Goal: Information Seeking & Learning: Understand process/instructions

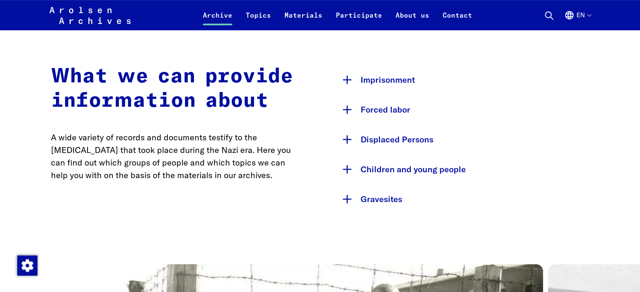
scroll to position [379, 0]
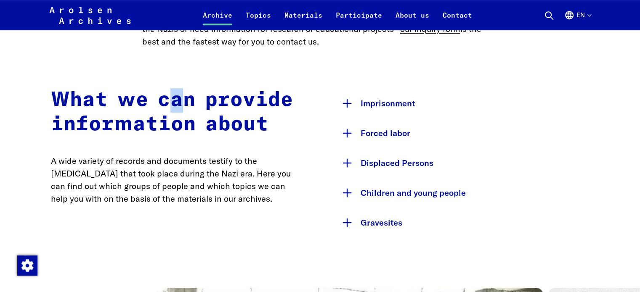
scroll to position [421, 0]
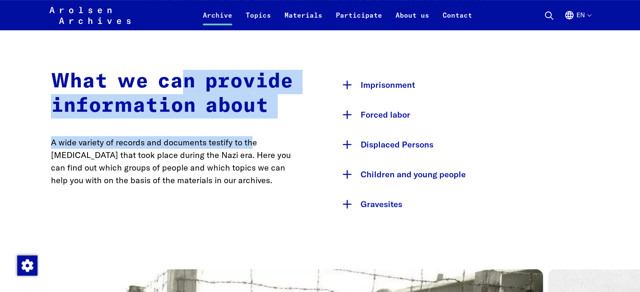
drag, startPoint x: 177, startPoint y: 101, endPoint x: 251, endPoint y: 141, distance: 84.2
click at [214, 129] on div "What we can provide information about A wide variety of records and documents t…" at bounding box center [177, 144] width 252 height 149
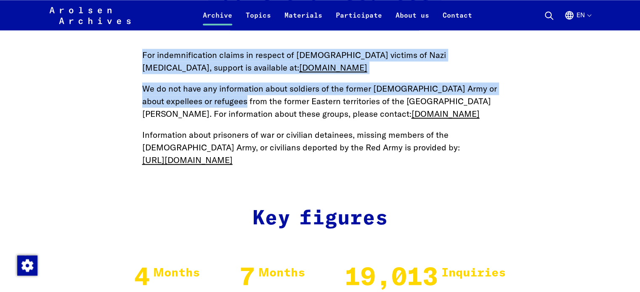
scroll to position [1262, 0]
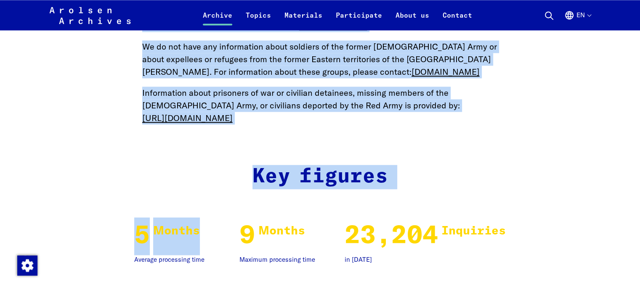
drag, startPoint x: 221, startPoint y: 115, endPoint x: 204, endPoint y: 222, distance: 108.6
click at [204, 222] on main "Home Archive Inquiry Your inquiry to the archive If your search in our online a…" at bounding box center [320, 194] width 620 height 2805
click at [155, 150] on main "Home Archive Inquiry Your inquiry to the archive If your search in our online a…" at bounding box center [320, 194] width 620 height 2805
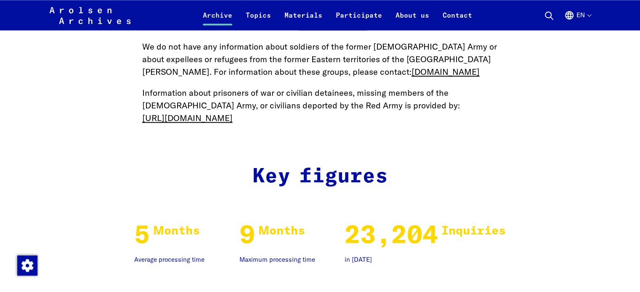
click at [176, 133] on main "Home Archive Inquiry Your inquiry to the archive If your search in our online a…" at bounding box center [320, 194] width 620 height 2805
click at [624, 122] on main "Home Archive Inquiry Your inquiry to the archive If your search in our online a…" at bounding box center [320, 194] width 620 height 2805
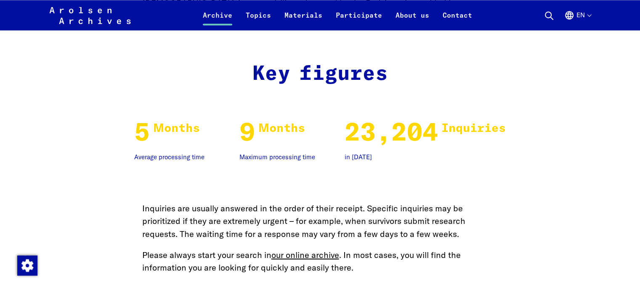
scroll to position [1368, 0]
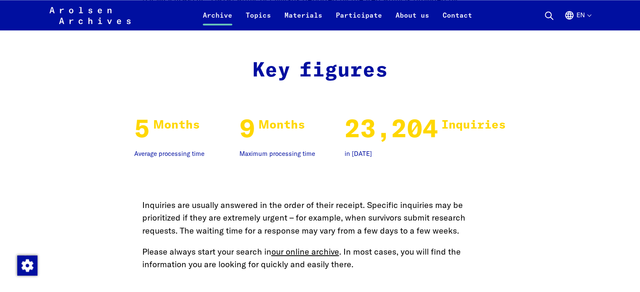
click at [571, 157] on div "5 5 Months Average processing time 9 9 Months Maximum processing time 23,204 23…" at bounding box center [320, 135] width 538 height 48
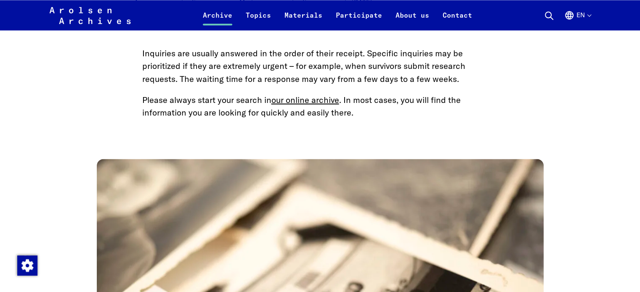
scroll to position [1572, 0]
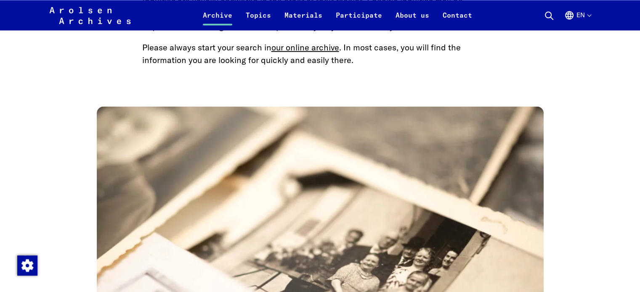
drag, startPoint x: 617, startPoint y: 149, endPoint x: 646, endPoint y: 155, distance: 29.6
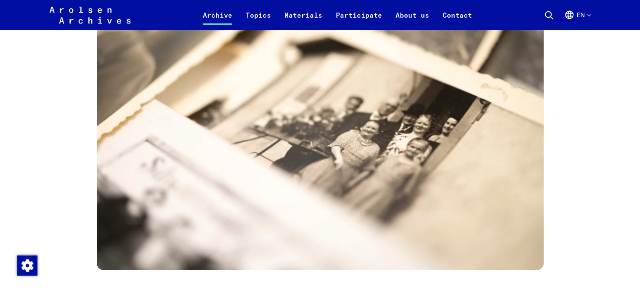
scroll to position [2036, 0]
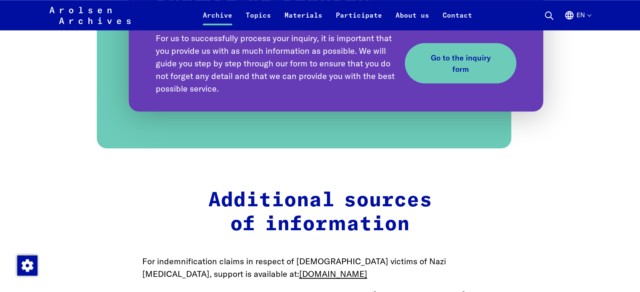
drag, startPoint x: 628, startPoint y: 136, endPoint x: 646, endPoint y: 136, distance: 18.1
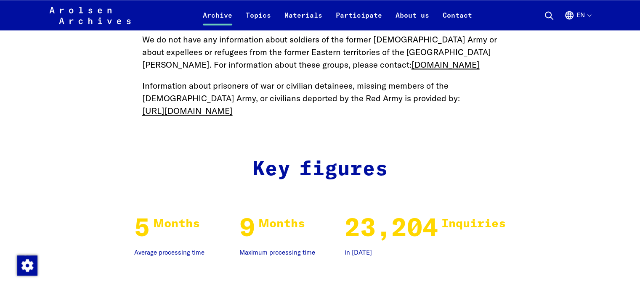
scroll to position [1267, 0]
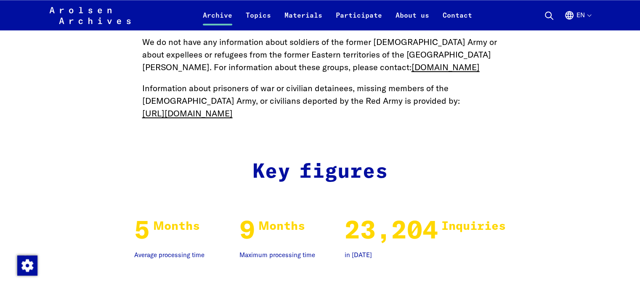
drag, startPoint x: 612, startPoint y: 132, endPoint x: 646, endPoint y: 134, distance: 33.3
click at [625, 135] on main "Home Archive Inquiry Your inquiry to the archive If your search in our online a…" at bounding box center [320, 189] width 620 height 2805
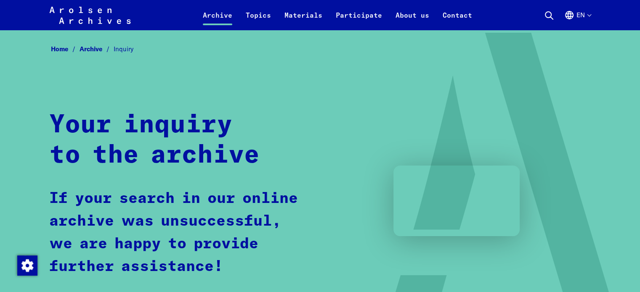
scroll to position [0, 0]
